Goal: Ask a question

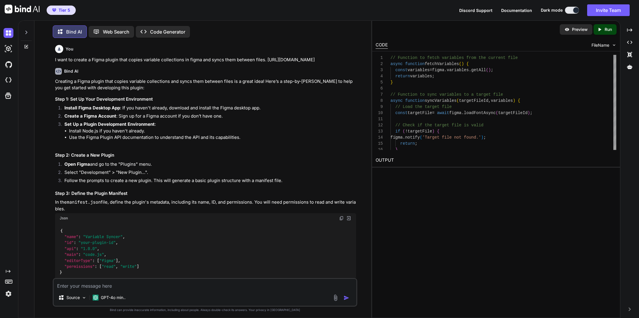
scroll to position [1075, 0]
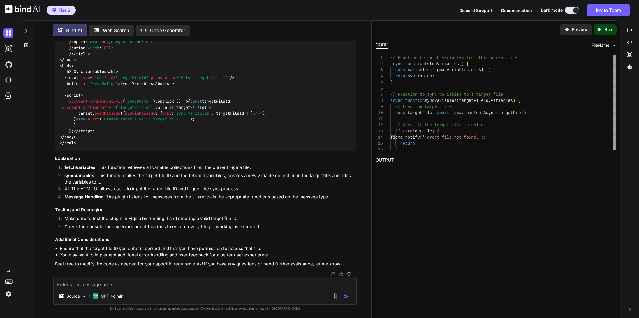
click at [126, 285] on textarea at bounding box center [205, 282] width 303 height 10
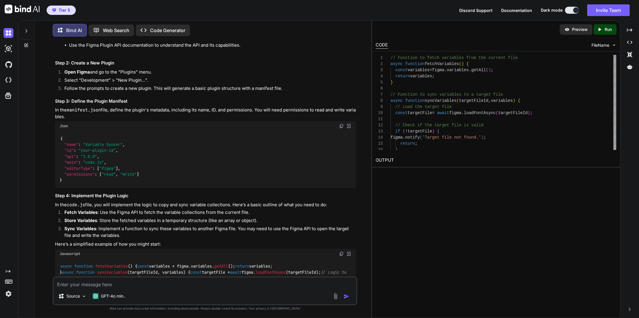
scroll to position [90, 0]
drag, startPoint x: 121, startPoint y: 159, endPoint x: 64, endPoint y: 157, distance: 56.9
click at [64, 157] on div "{ "name" : "Variable Syncer" , "id" : "your-plugin-id" , "api" : "1.0.0" , "mai…" at bounding box center [205, 159] width 301 height 57
copy code ""id" : "your-plugin-id" ,"
click at [160, 285] on textarea at bounding box center [205, 282] width 303 height 10
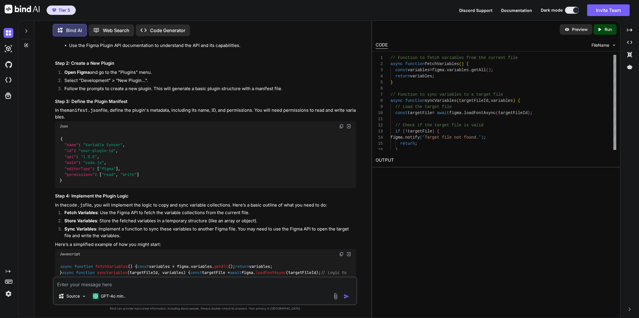
paste textarea ""id": "your-plugin-id","
type textarea ""id": "your-plugin-id", What is the id?"
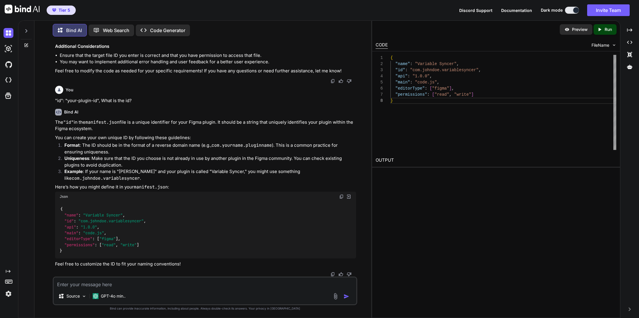
scroll to position [1268, 0]
click at [201, 287] on textarea at bounding box center [205, 282] width 303 height 10
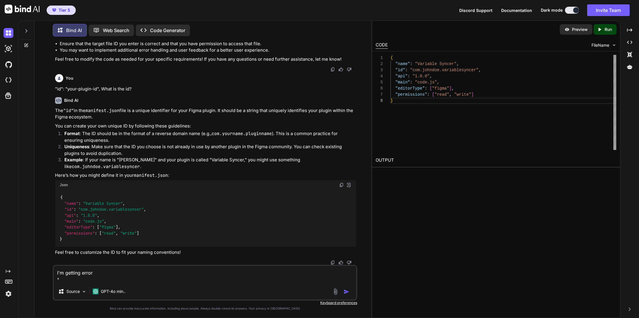
paste textarea "{ "name": "Variable Sync", "id": "matt.2025.variablesync.1.0", "api": "1.0.0", …"
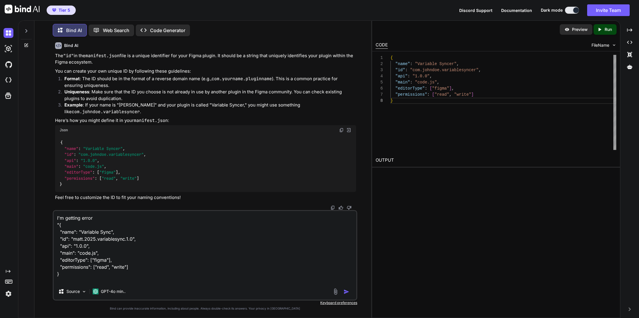
type textarea "I'm getting error "{ "name": "Variable Sync", "id": "matt.2025.variablesync.1.0…"
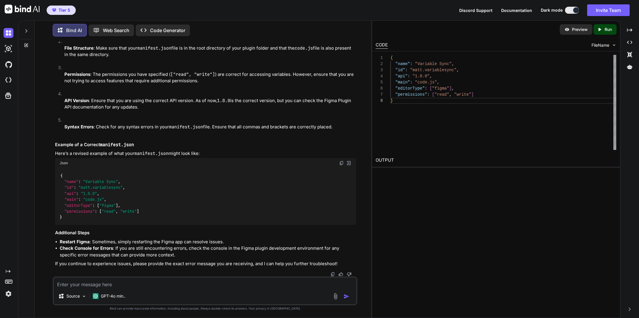
scroll to position [1608, 0]
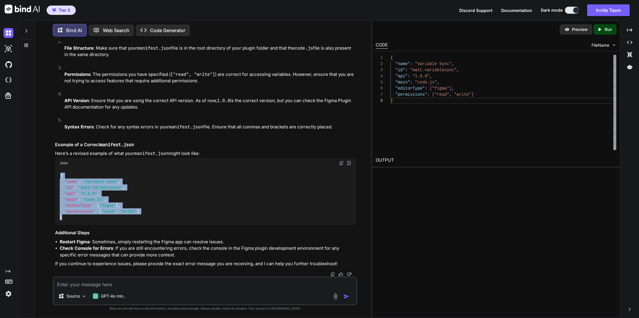
drag, startPoint x: 67, startPoint y: 217, endPoint x: 55, endPoint y: 171, distance: 47.6
click at [55, 171] on div "{ "name" : "Variable Sync" , "id" : "matt.variablesync" , "api" : "1.0.0" , "ma…" at bounding box center [205, 196] width 301 height 57
copy code "{ "name" : "Variable Sync" , "id" : "matt.variablesync" , "api" : "1.0.0" , "ma…"
